Goal: Information Seeking & Learning: Learn about a topic

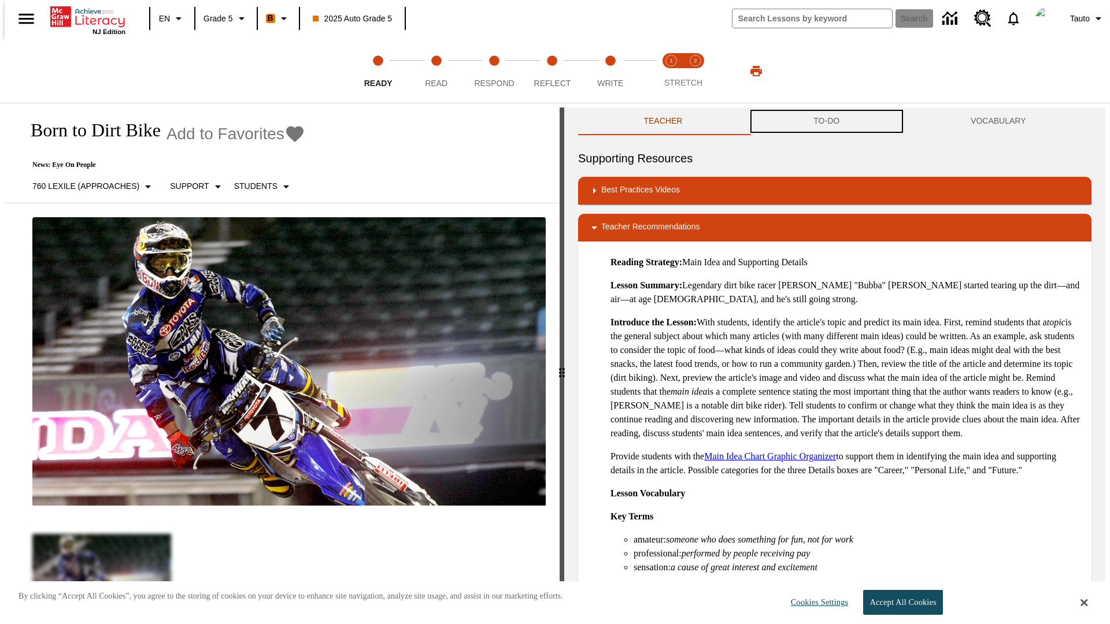
click at [826, 121] on button "TO-DO" at bounding box center [826, 121] width 157 height 28
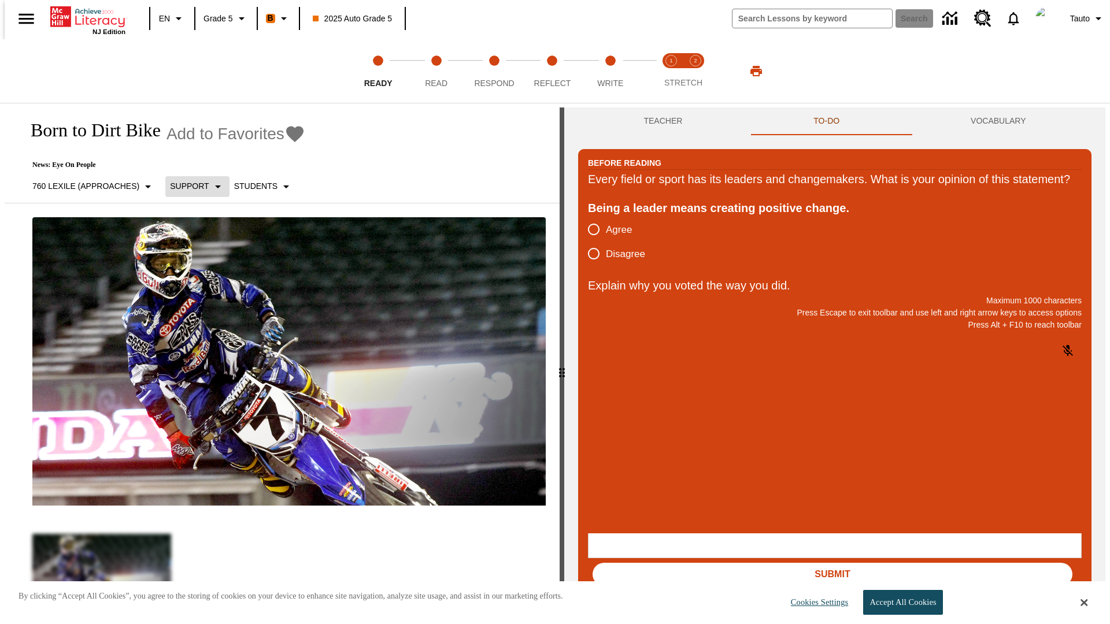
click at [191, 186] on p "Support" at bounding box center [189, 186] width 39 height 12
click at [204, 254] on p "Support" at bounding box center [204, 254] width 68 height 12
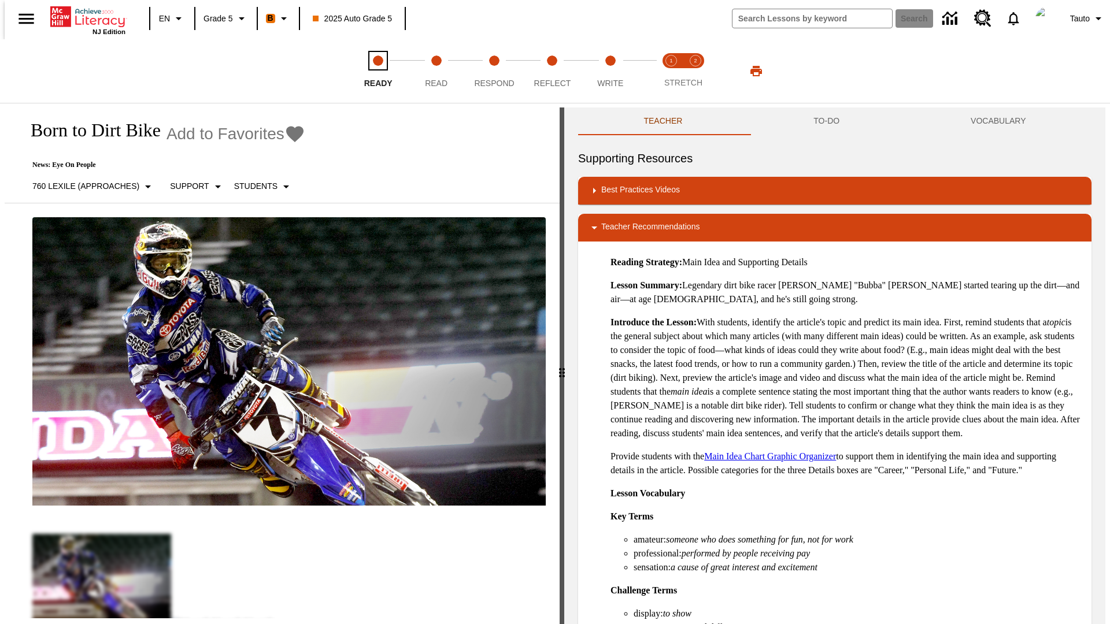
click at [378, 71] on span "Ready" at bounding box center [378, 78] width 28 height 21
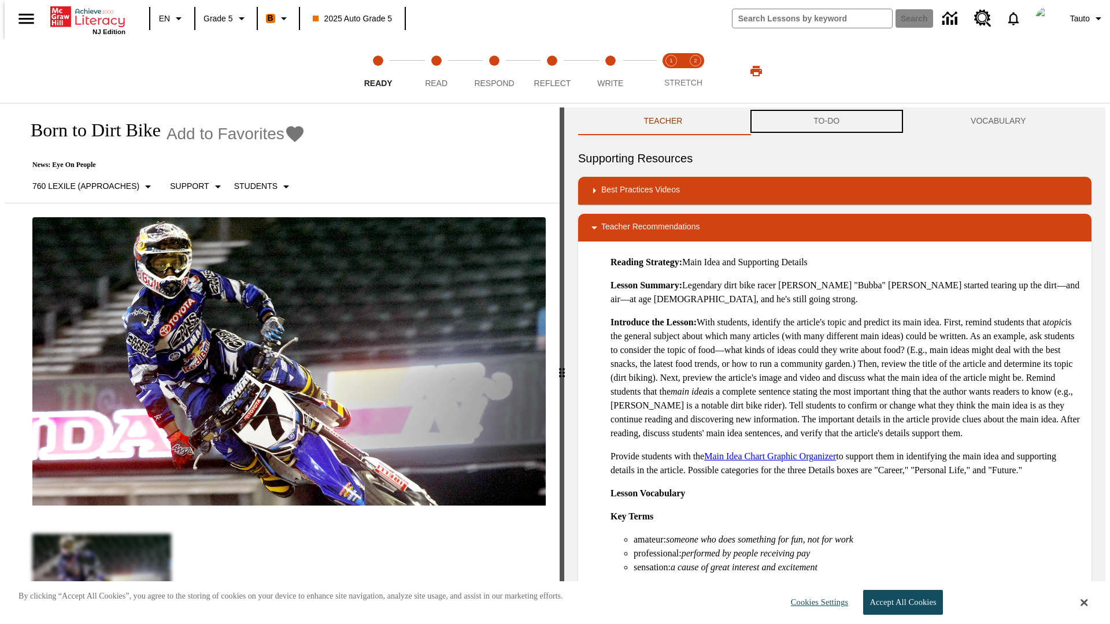
click at [826, 121] on button "TO-DO" at bounding box center [826, 121] width 157 height 28
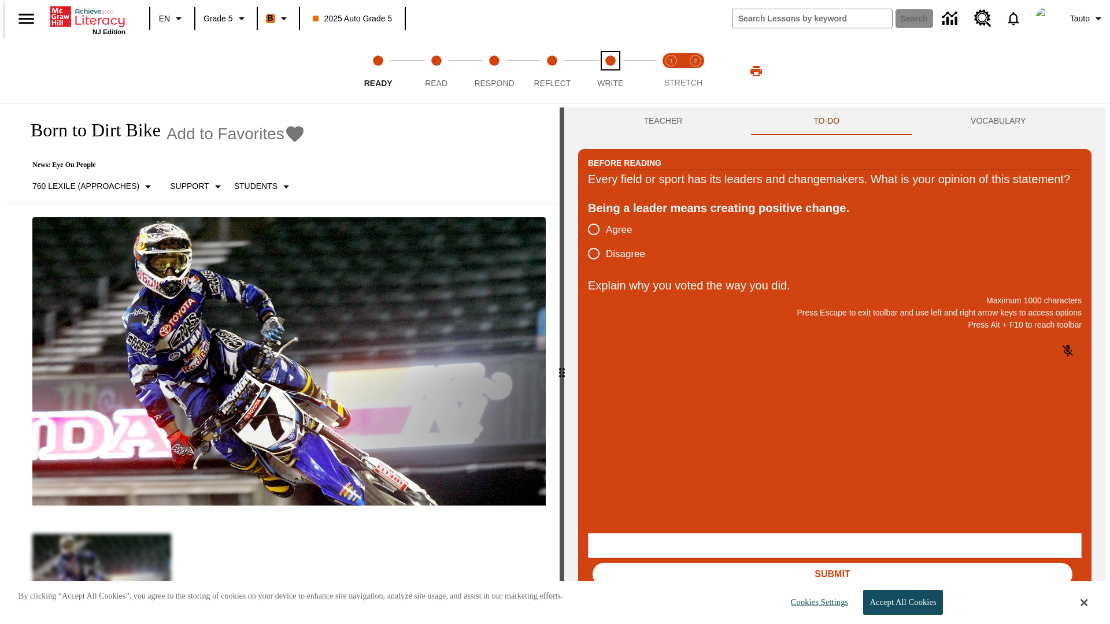
click at [610, 71] on span "Write" at bounding box center [610, 78] width 26 height 21
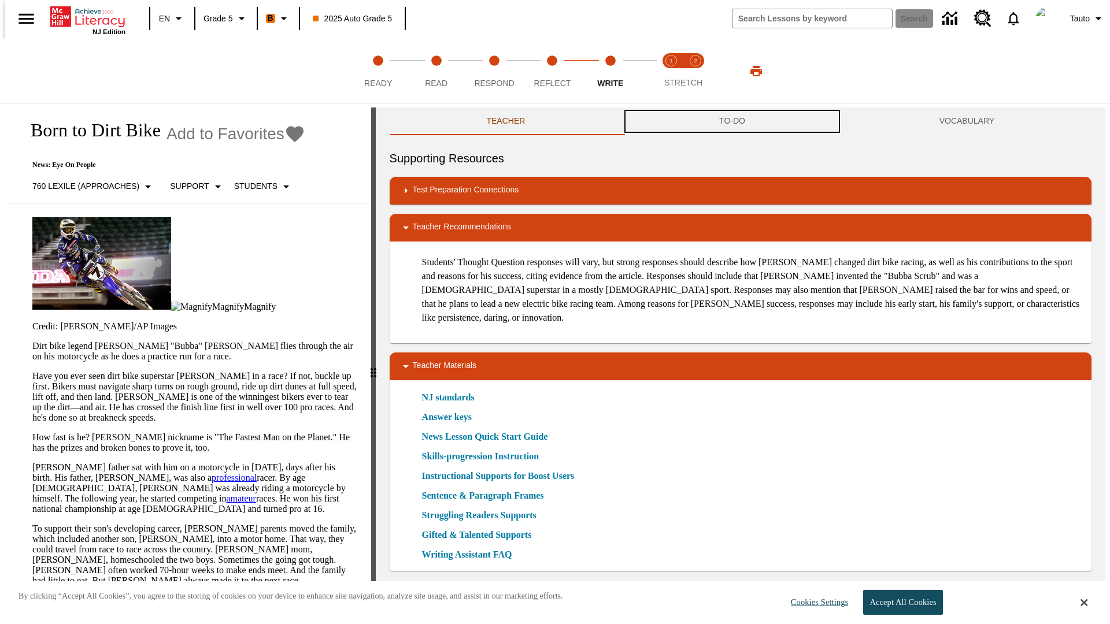
scroll to position [1, 0]
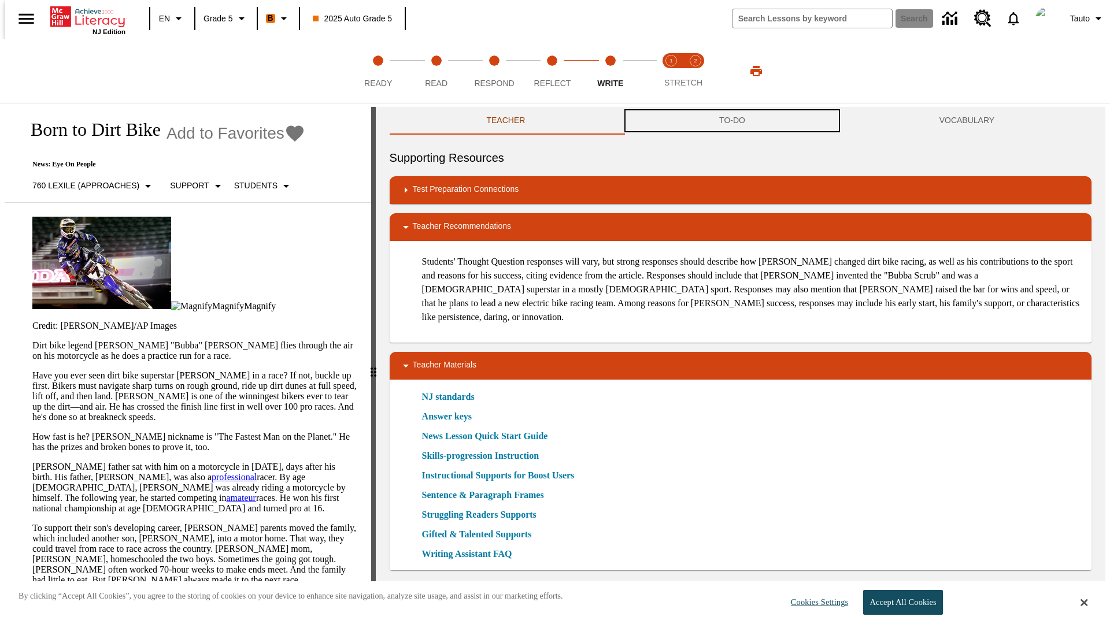
click at [732, 121] on button "TO-DO" at bounding box center [732, 121] width 220 height 28
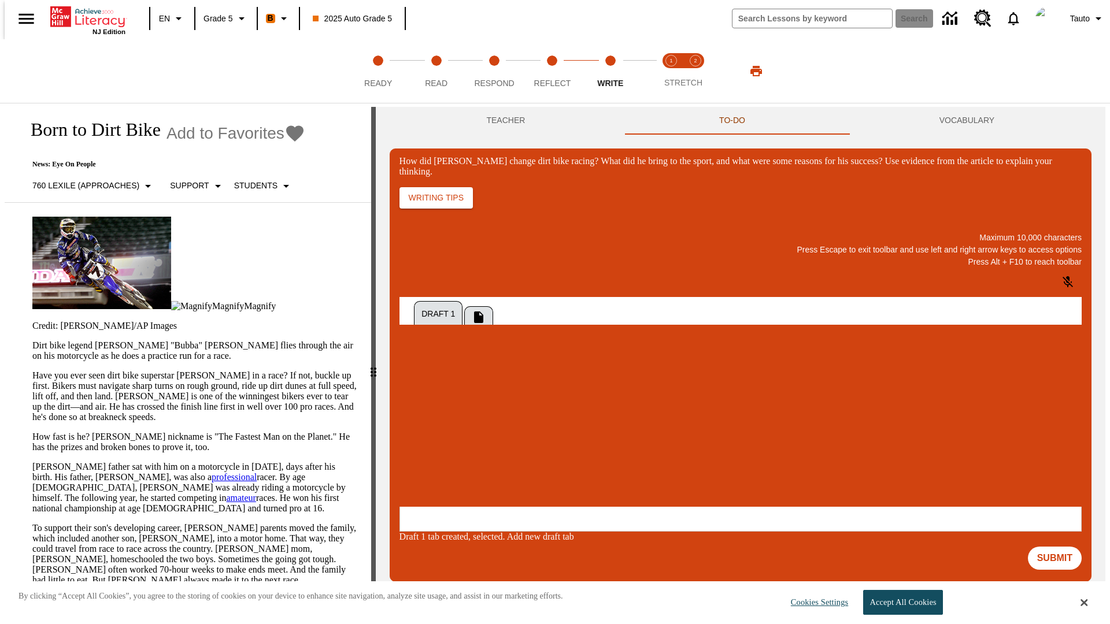
scroll to position [0, 0]
